Goal: Task Accomplishment & Management: Complete application form

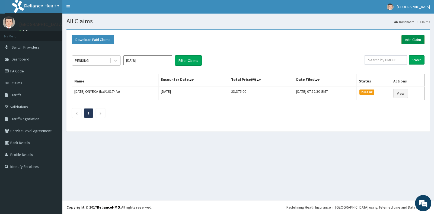
click at [413, 39] on link "Add Claim" at bounding box center [412, 39] width 23 height 9
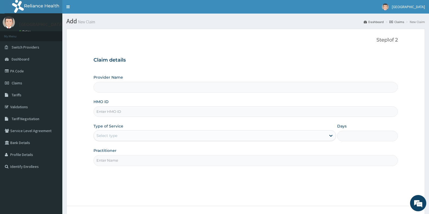
click at [114, 111] on input "HMO ID" at bounding box center [245, 111] width 304 height 11
type input "bxl/10064/b"
drag, startPoint x: 127, startPoint y: 133, endPoint x: 127, endPoint y: 137, distance: 3.3
click at [127, 134] on div "Select type" at bounding box center [210, 135] width 232 height 9
drag, startPoint x: 127, startPoint y: 108, endPoint x: 95, endPoint y: 110, distance: 31.2
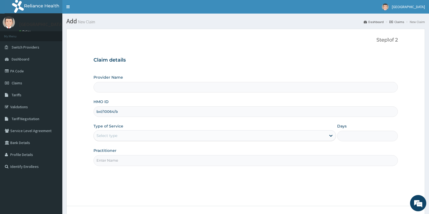
click at [95, 110] on input "bxl/10064/b" at bounding box center [245, 111] width 304 height 11
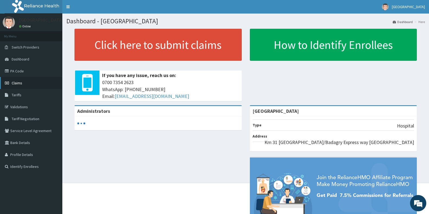
click at [23, 85] on link "Claims" at bounding box center [31, 83] width 62 height 12
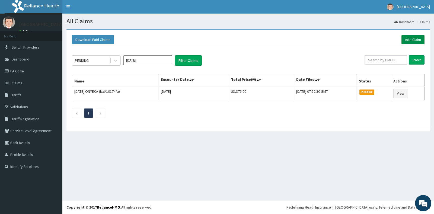
click at [404, 38] on link "Add Claim" at bounding box center [412, 39] width 23 height 9
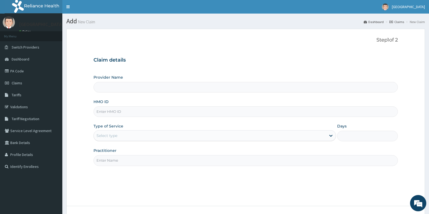
click at [120, 111] on input "HMO ID" at bounding box center [245, 111] width 304 height 11
paste input "bxl/10064/b"
type input "bxl/10064/b"
type input "[GEOGRAPHIC_DATA]"
type input "bxl/10064/b"
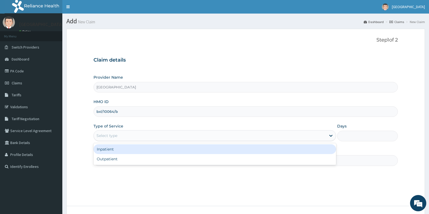
click at [122, 137] on div "Select type" at bounding box center [210, 135] width 232 height 9
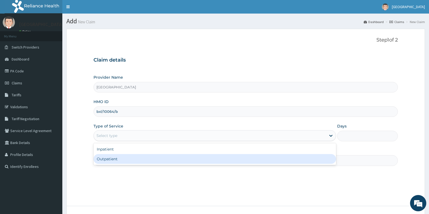
click at [111, 160] on div "Outpatient" at bounding box center [214, 159] width 243 height 10
type input "1"
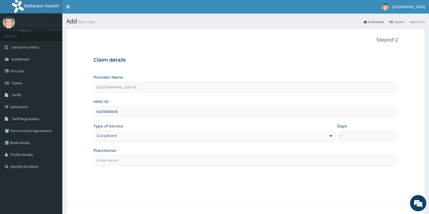
click at [111, 160] on input "Practitioner" at bounding box center [245, 160] width 304 height 11
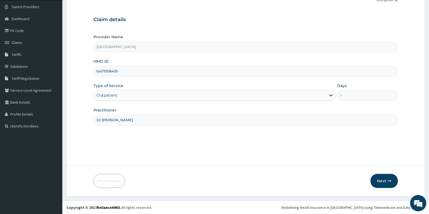
scroll to position [41, 0]
type input "Dr [PERSON_NAME]"
click at [386, 179] on button "Next" at bounding box center [383, 180] width 27 height 14
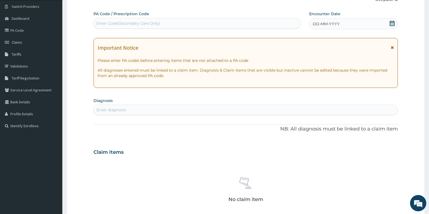
click at [393, 23] on icon at bounding box center [391, 23] width 5 height 5
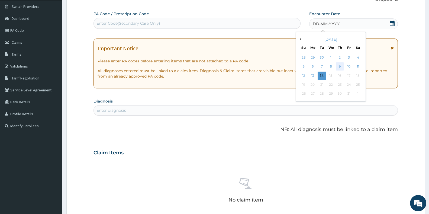
click at [343, 67] on div "9" at bounding box center [340, 67] width 8 height 8
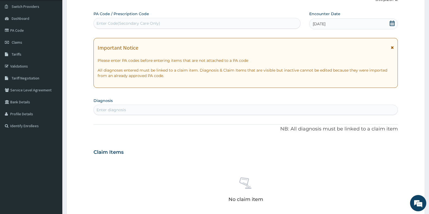
scroll to position [68, 0]
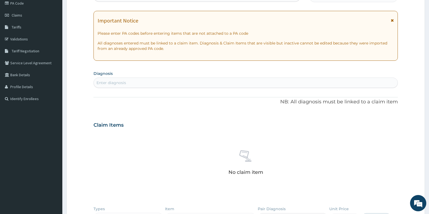
click at [126, 82] on div "Enter diagnosis" at bounding box center [246, 82] width 304 height 9
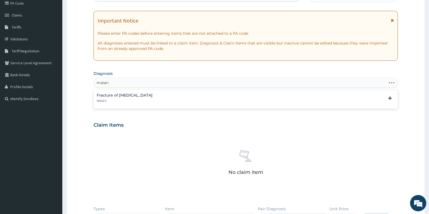
type input "[MEDICAL_DATA]"
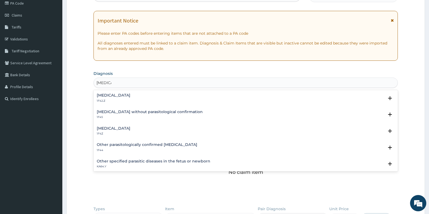
click at [118, 132] on p "1F4Z" at bounding box center [114, 134] width 34 height 4
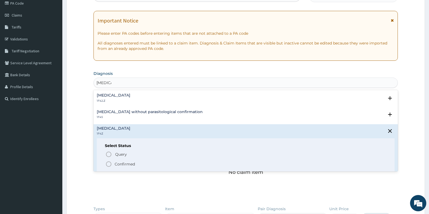
click at [110, 164] on icon "status option filled" at bounding box center [108, 164] width 7 height 7
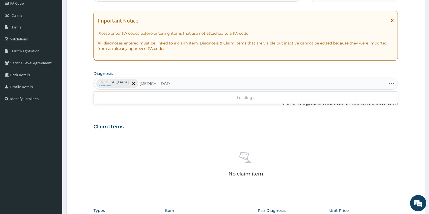
type input "[MEDICAL_DATA] enter"
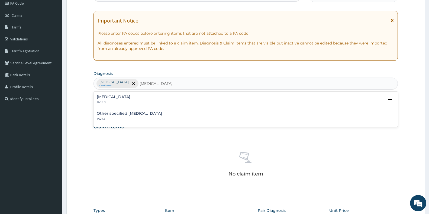
click at [114, 99] on h4 "[MEDICAL_DATA]" at bounding box center [114, 97] width 34 height 4
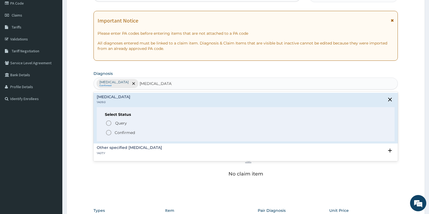
click at [111, 133] on circle "status option filled" at bounding box center [108, 132] width 5 height 5
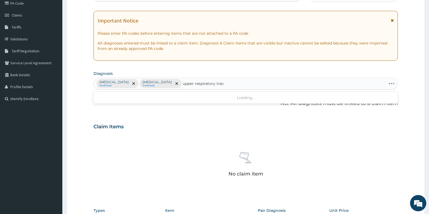
type input "upper respiratory tract"
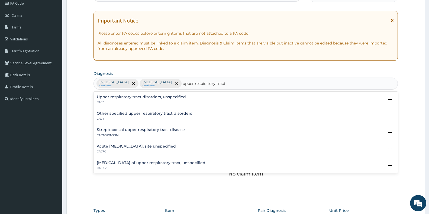
click at [139, 144] on h4 "Acute [MEDICAL_DATA], site unspecified" at bounding box center [136, 146] width 79 height 4
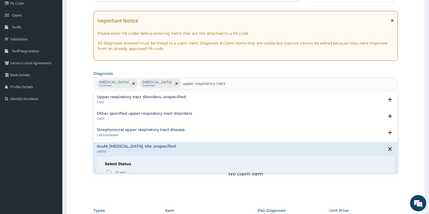
scroll to position [54, 0]
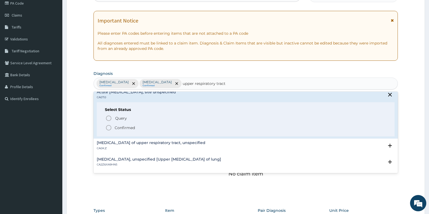
click at [108, 128] on icon "status option filled" at bounding box center [108, 127] width 7 height 7
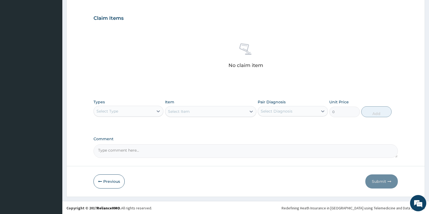
scroll to position [177, 0]
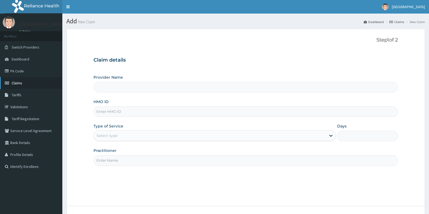
click at [22, 83] on span "Claims" at bounding box center [17, 82] width 11 height 5
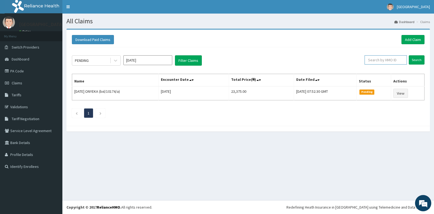
click at [383, 61] on input "text" at bounding box center [385, 59] width 43 height 9
paste input "bxl/10064/b"
type input "bxl/10064/b"
click at [417, 61] on input "Search" at bounding box center [416, 59] width 16 height 9
